Goal: Information Seeking & Learning: Learn about a topic

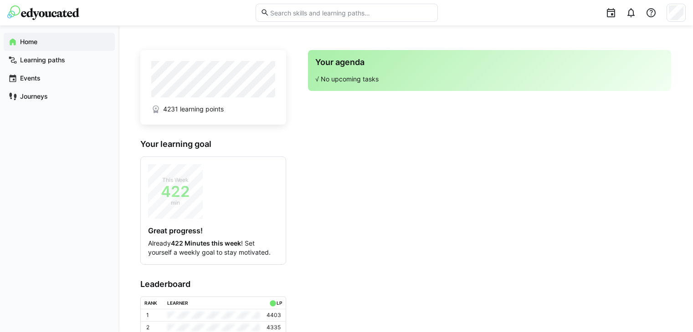
scroll to position [94, 0]
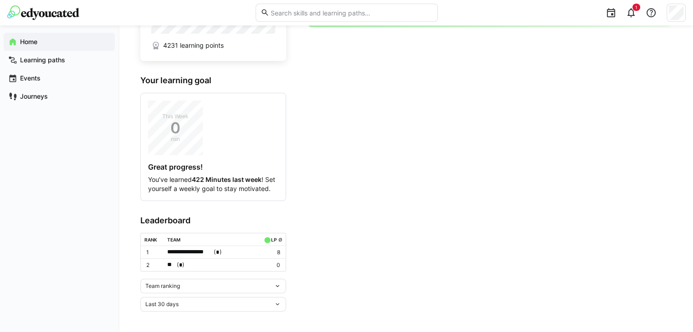
click at [207, 283] on div "Team ranking" at bounding box center [209, 286] width 128 height 6
click at [190, 318] on div "Individual ranking" at bounding box center [213, 318] width 135 height 7
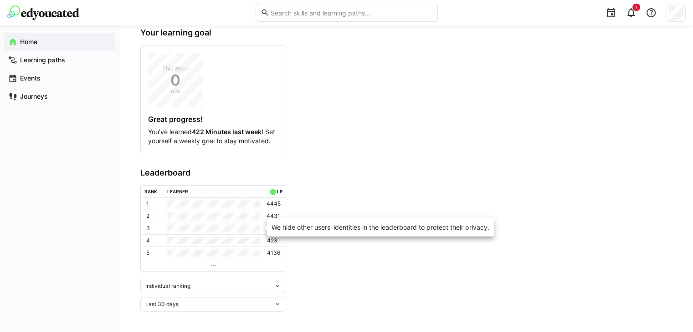
scroll to position [112, 0]
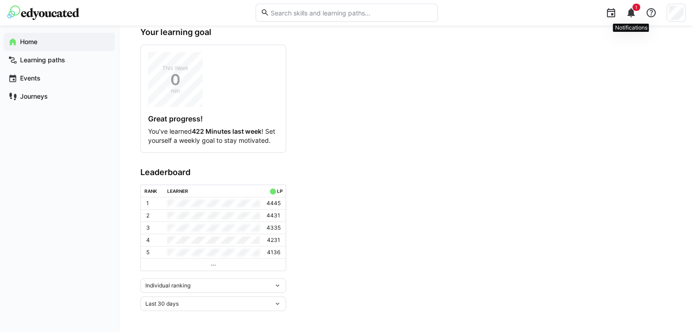
click at [632, 19] on div "1" at bounding box center [631, 13] width 18 height 18
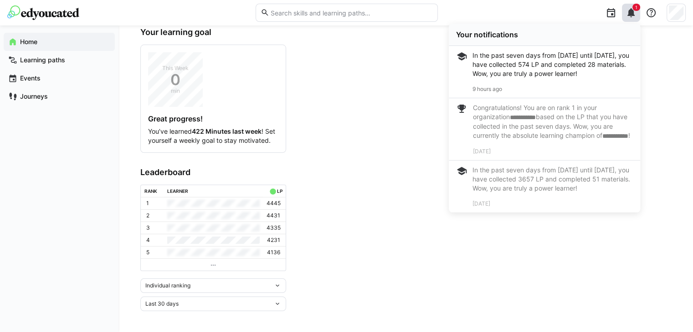
click at [423, 70] on app-home-right "Your agenda √ No upcoming tasks" at bounding box center [489, 124] width 363 height 373
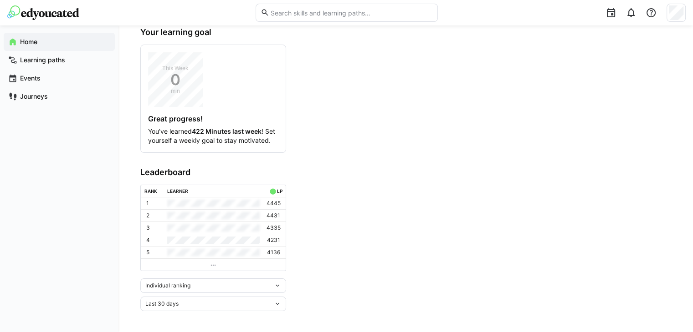
scroll to position [0, 0]
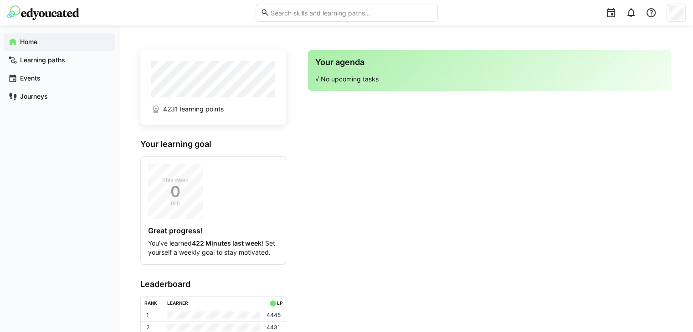
click at [226, 179] on div "This Week 0 min Great progress! You’ve learned 422 Minutes last week ! Set your…" at bounding box center [213, 210] width 130 height 93
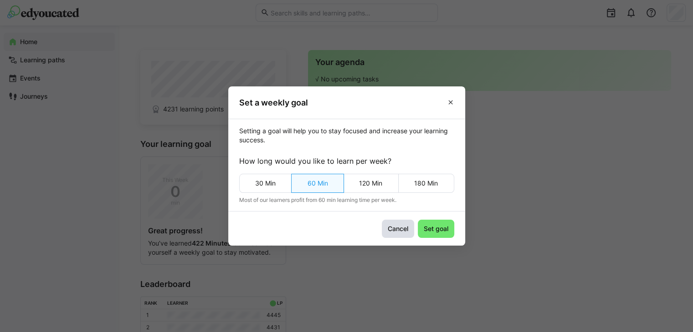
click at [398, 226] on span "Cancel" at bounding box center [397, 228] width 23 height 9
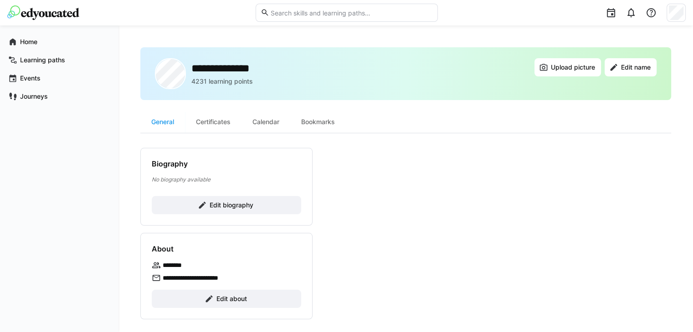
click at [76, 62] on span "Learning paths" at bounding box center [65, 60] width 92 height 9
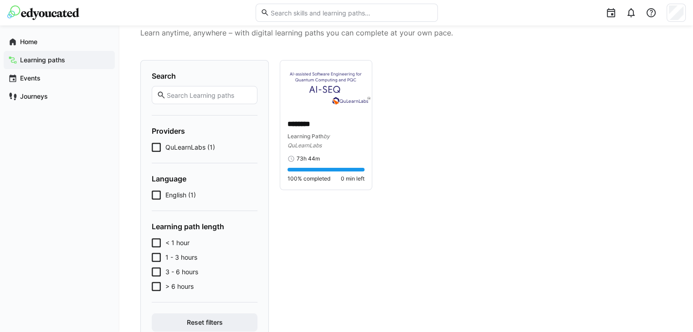
scroll to position [35, 0]
click at [317, 153] on div "******** Learning Path by QuLearnLabs 73h 44m" at bounding box center [325, 141] width 77 height 43
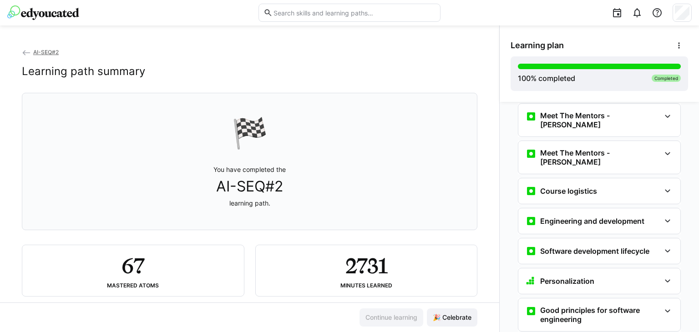
scroll to position [50, 0]
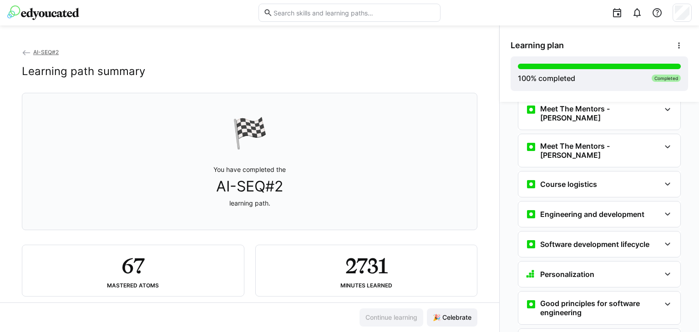
click at [584, 179] on div "Course logistics" at bounding box center [561, 184] width 71 height 11
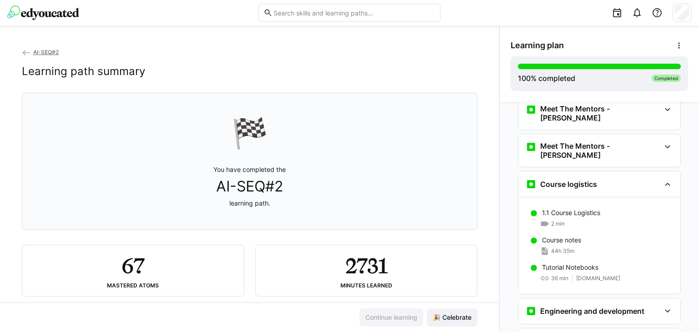
click at [574, 236] on p "Course notes" at bounding box center [561, 240] width 39 height 9
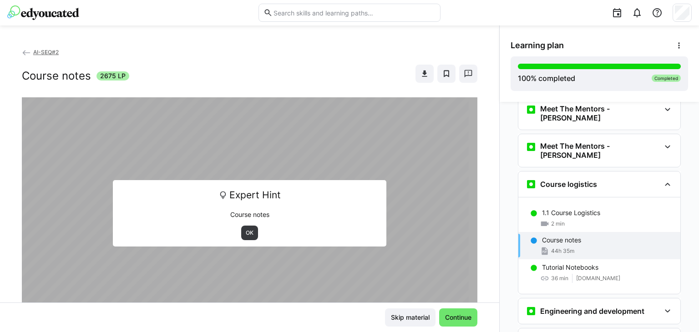
scroll to position [104, 0]
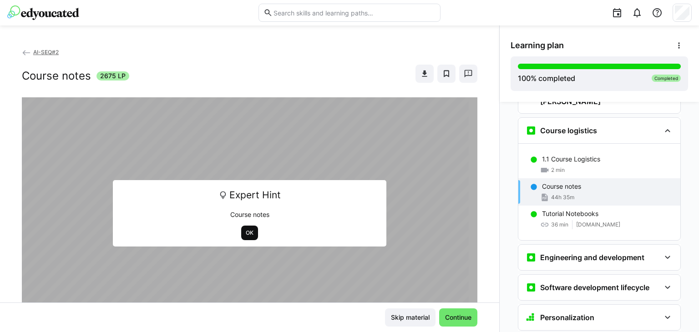
click at [246, 235] on span "OK" at bounding box center [250, 233] width 10 height 7
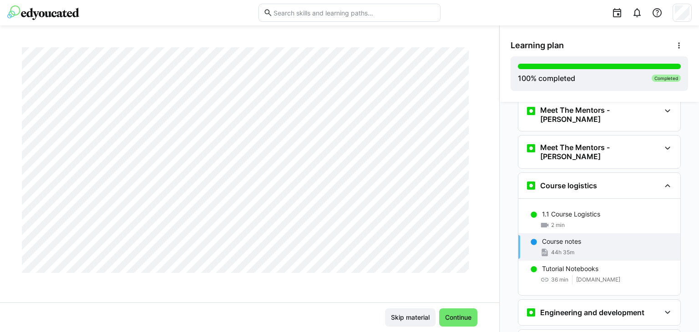
scroll to position [9122, 0]
